Goal: Task Accomplishment & Management: Complete application form

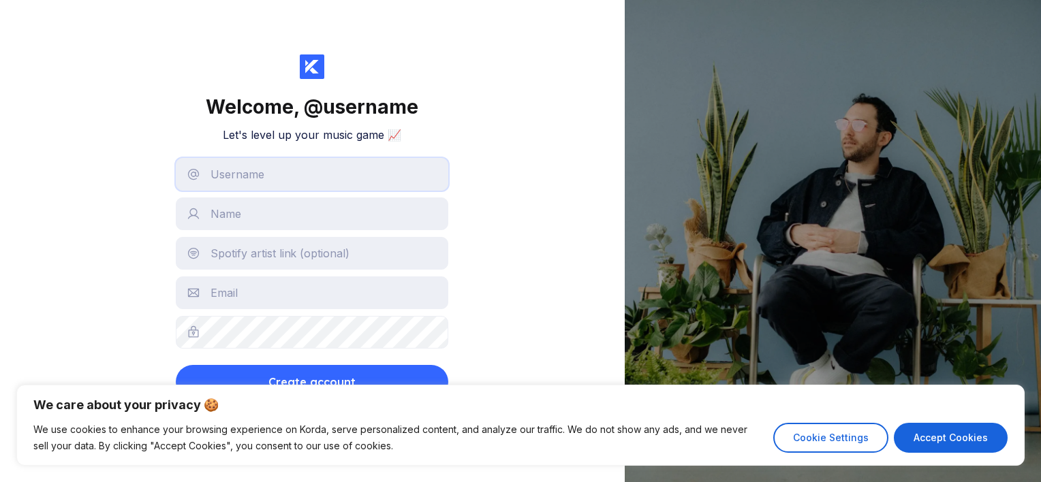
click at [332, 182] on input "text" at bounding box center [312, 174] width 272 height 33
click at [757, 462] on div "We care about your privacy 🍪 We use cookies to enhance your browsing experience…" at bounding box center [520, 425] width 1008 height 81
click at [902, 433] on button "Accept Cookies" at bounding box center [951, 438] width 114 height 30
checkbox input "true"
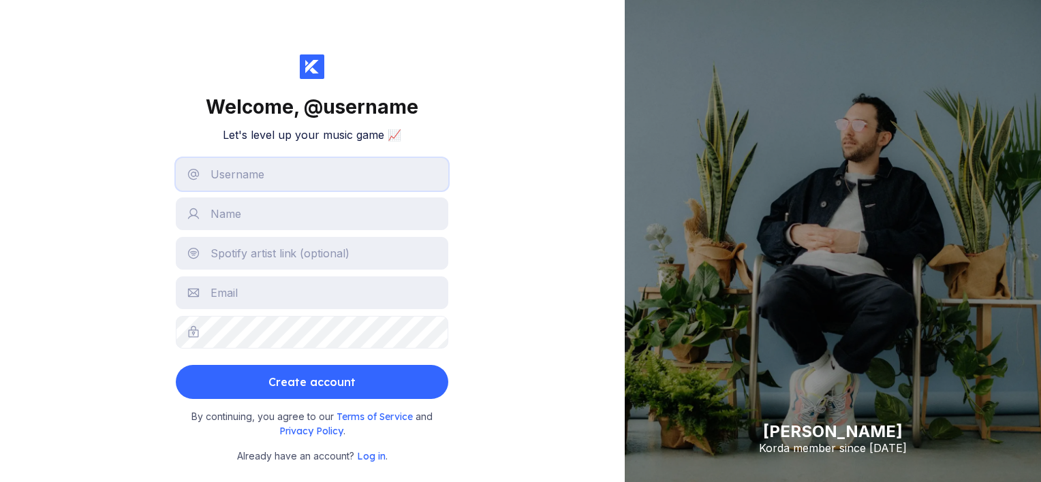
click at [313, 188] on input "text" at bounding box center [312, 174] width 272 height 33
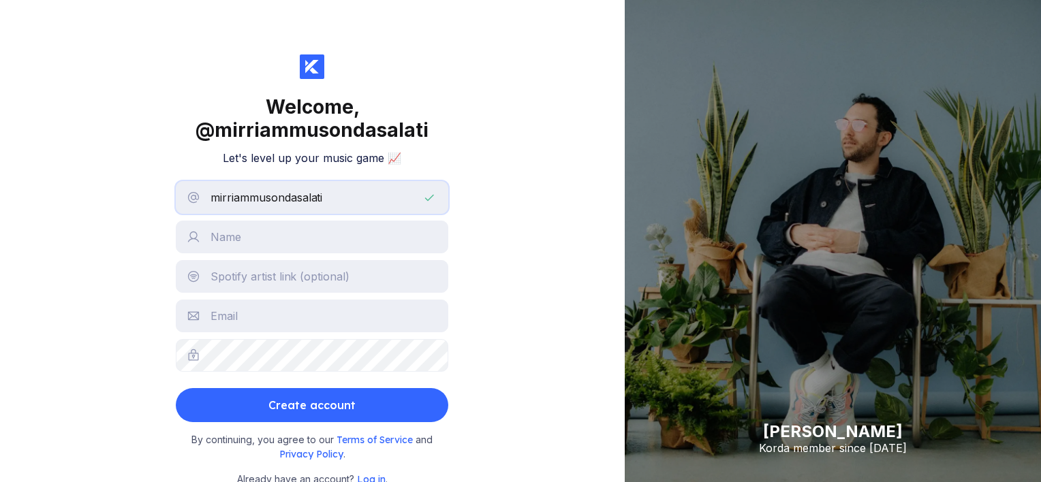
click at [250, 197] on input "mirriammusondasalati" at bounding box center [312, 197] width 272 height 33
type input "mirriamkmusondasalati"
click at [253, 240] on input "text" at bounding box center [312, 237] width 272 height 33
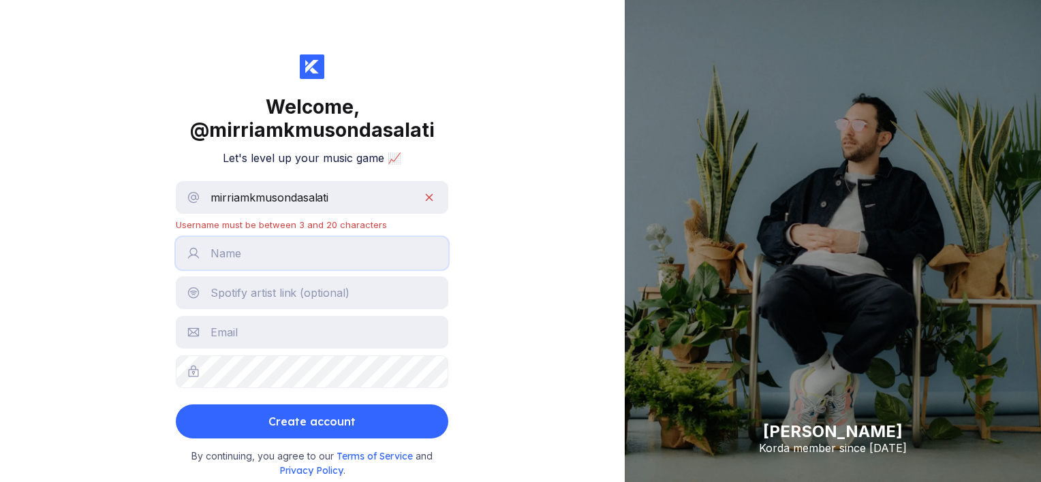
type input "[PERSON_NAME]"
click at [268, 300] on input "text" at bounding box center [312, 293] width 272 height 33
paste input "[URL][DOMAIN_NAME]"
type input "[URL][DOMAIN_NAME]"
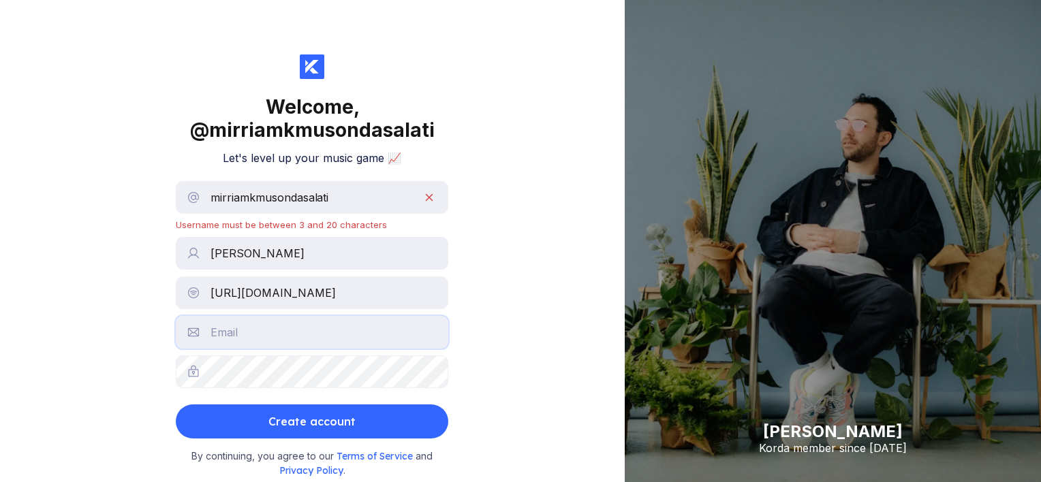
scroll to position [0, 0]
click at [240, 334] on input "text" at bounding box center [312, 332] width 272 height 33
type input "[EMAIL_ADDRESS][DOMAIN_NAME]"
click at [348, 196] on input "mirriamkmusondasalati" at bounding box center [312, 197] width 272 height 33
click at [298, 198] on input "Mirriamkmusondasalati" at bounding box center [312, 197] width 272 height 33
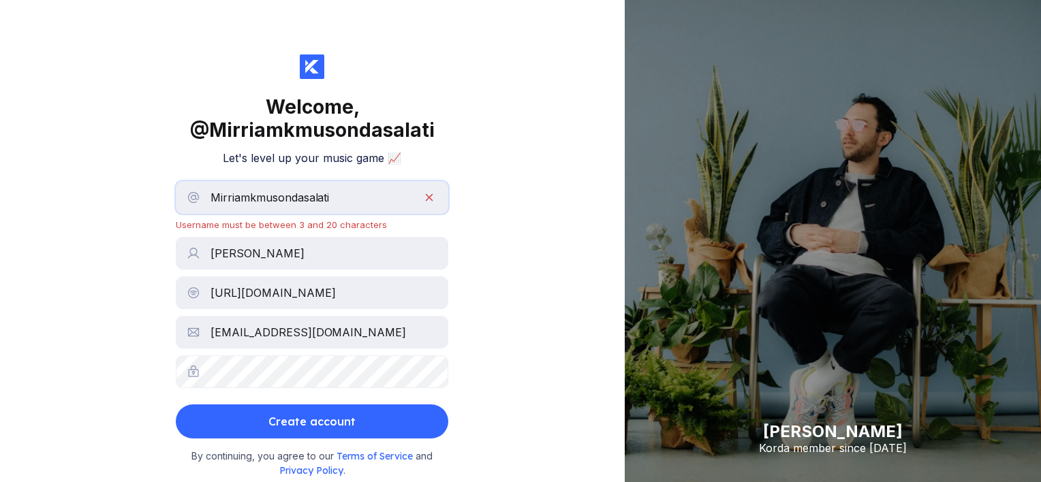
click at [303, 197] on input "Mirriamkmusondasalati" at bounding box center [312, 197] width 272 height 33
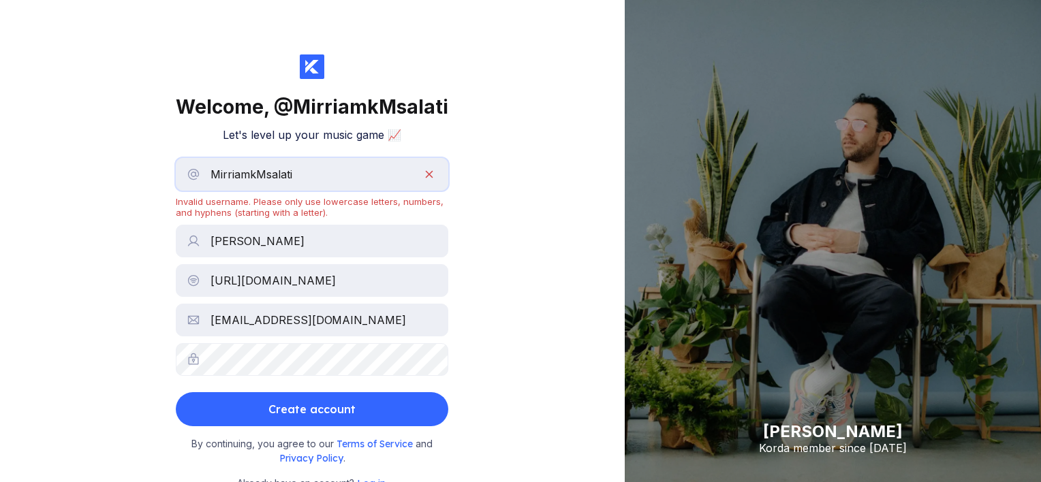
click at [305, 177] on input "MirriamkMsalati" at bounding box center [312, 174] width 272 height 33
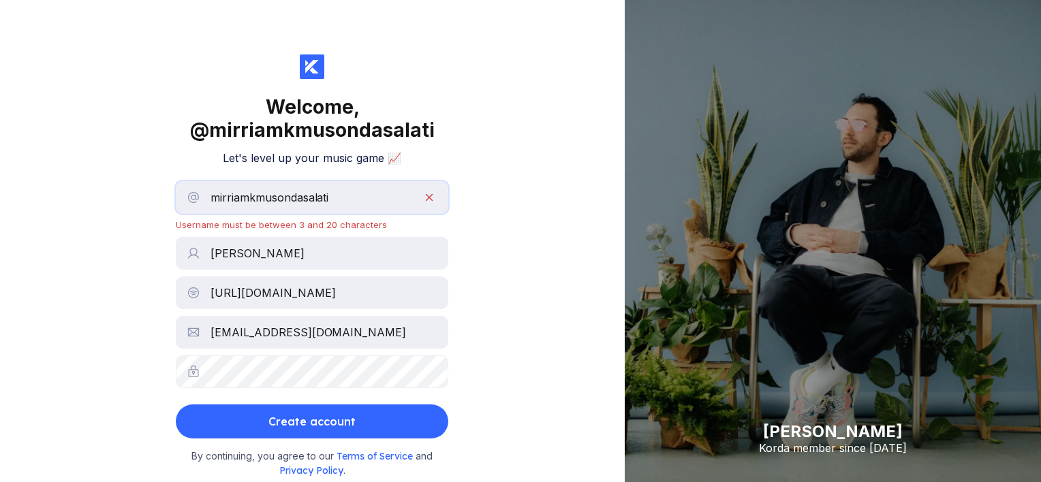
click at [335, 195] on input "mirriamkmusondasalati" at bounding box center [312, 197] width 272 height 33
click at [295, 198] on input "mirriamkmusondasalati" at bounding box center [312, 197] width 272 height 33
click at [304, 198] on input "mirriamkmusondasalati" at bounding box center [312, 197] width 272 height 33
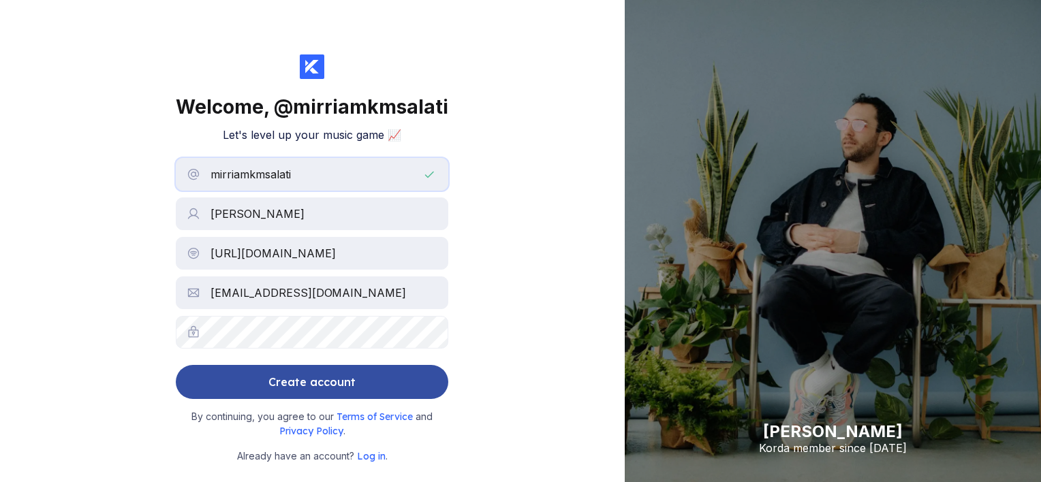
type input "mirriamkmsalati"
click at [311, 389] on div "Create account" at bounding box center [311, 381] width 87 height 27
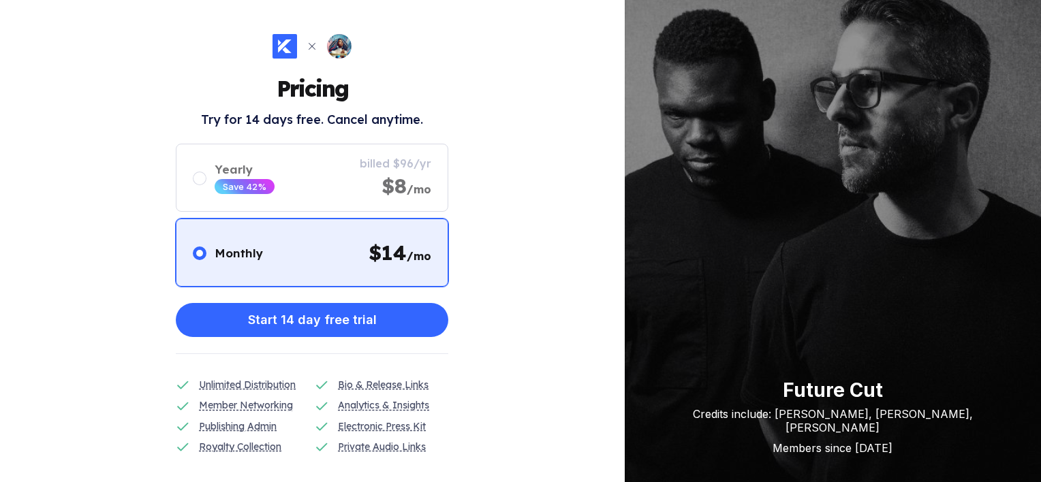
click at [502, 277] on div "Pricing Try for 14 days free. Cancel anytime. Monthly $ 14 /mo Yearly Save 42% …" at bounding box center [312, 241] width 625 height 482
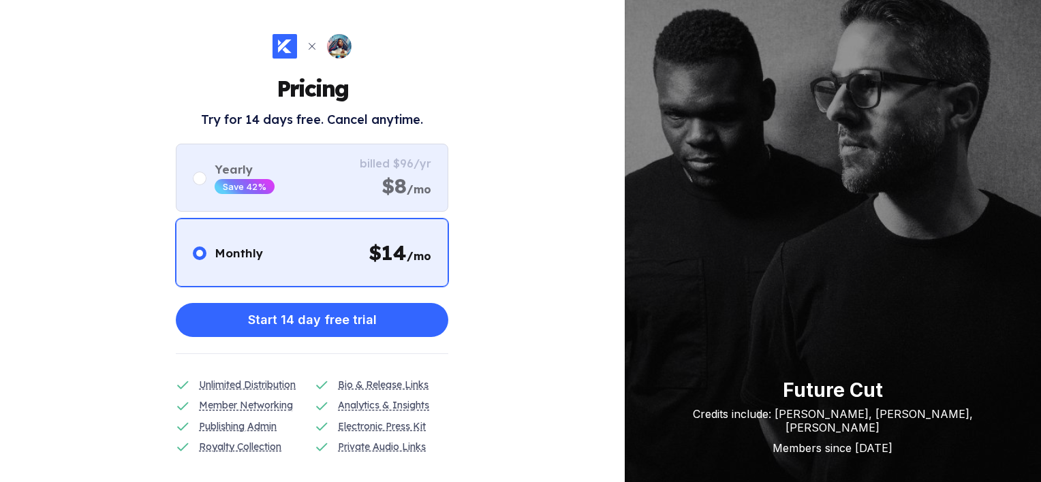
click at [200, 185] on div at bounding box center [200, 179] width 14 height 14
click at [193, 171] on input "radio" at bounding box center [193, 170] width 1 height 1
radio input "false"
radio input "true"
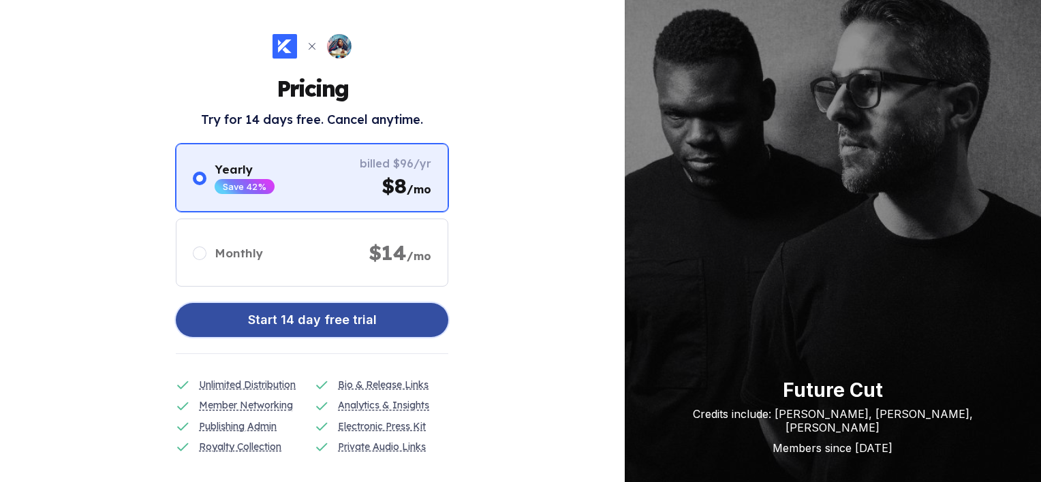
click at [296, 319] on div "Start 14 day free trial" at bounding box center [312, 319] width 129 height 27
